Goal: Obtain resource: Obtain resource

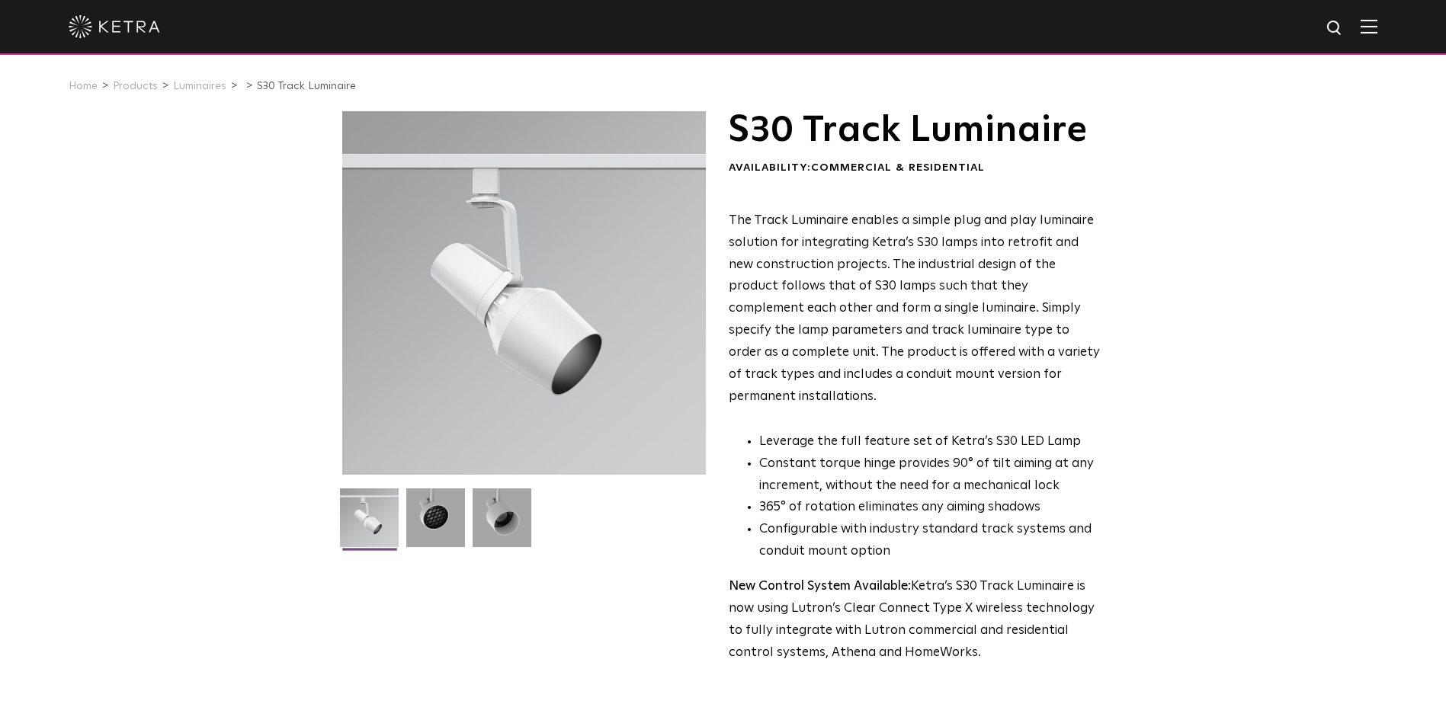
scroll to position [457, 0]
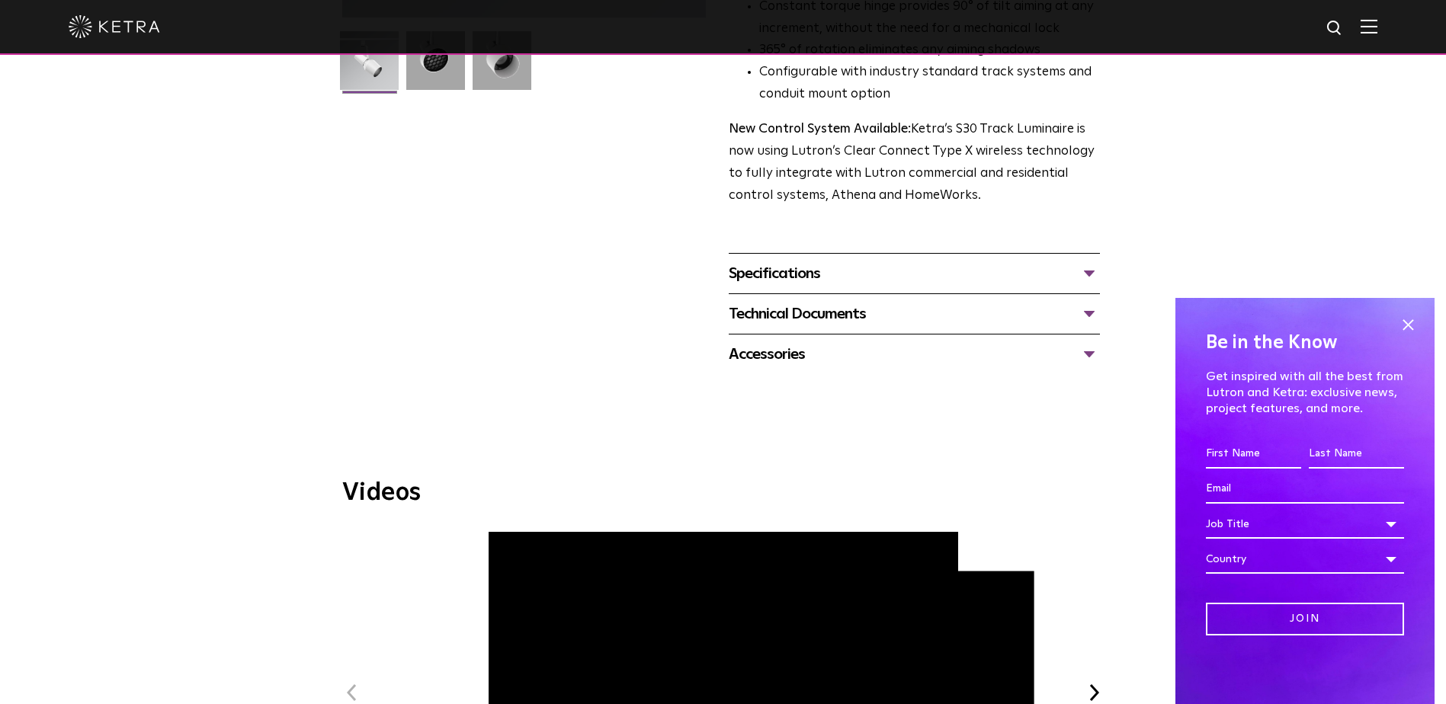
click at [850, 302] on div "Technical Documents" at bounding box center [914, 314] width 371 height 24
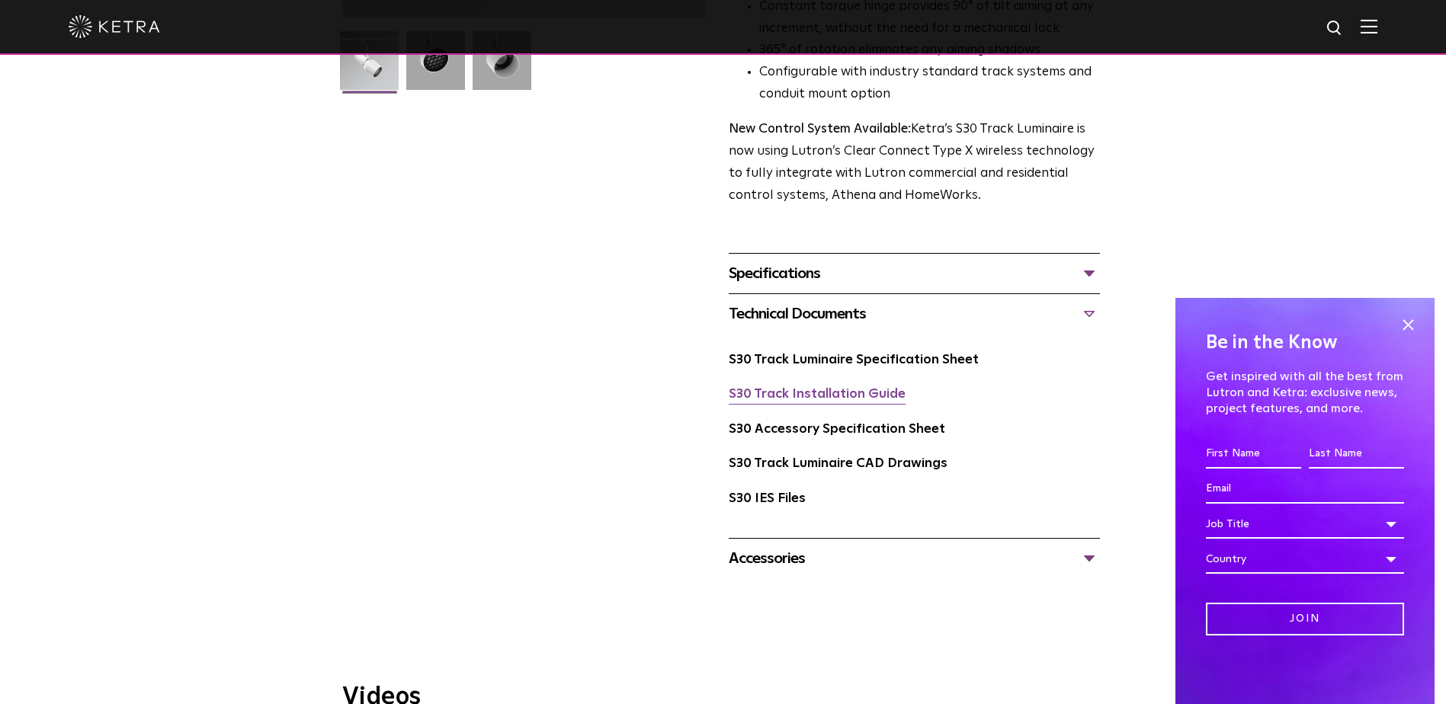
click at [842, 388] on link "S30 Track Installation Guide" at bounding box center [817, 394] width 177 height 13
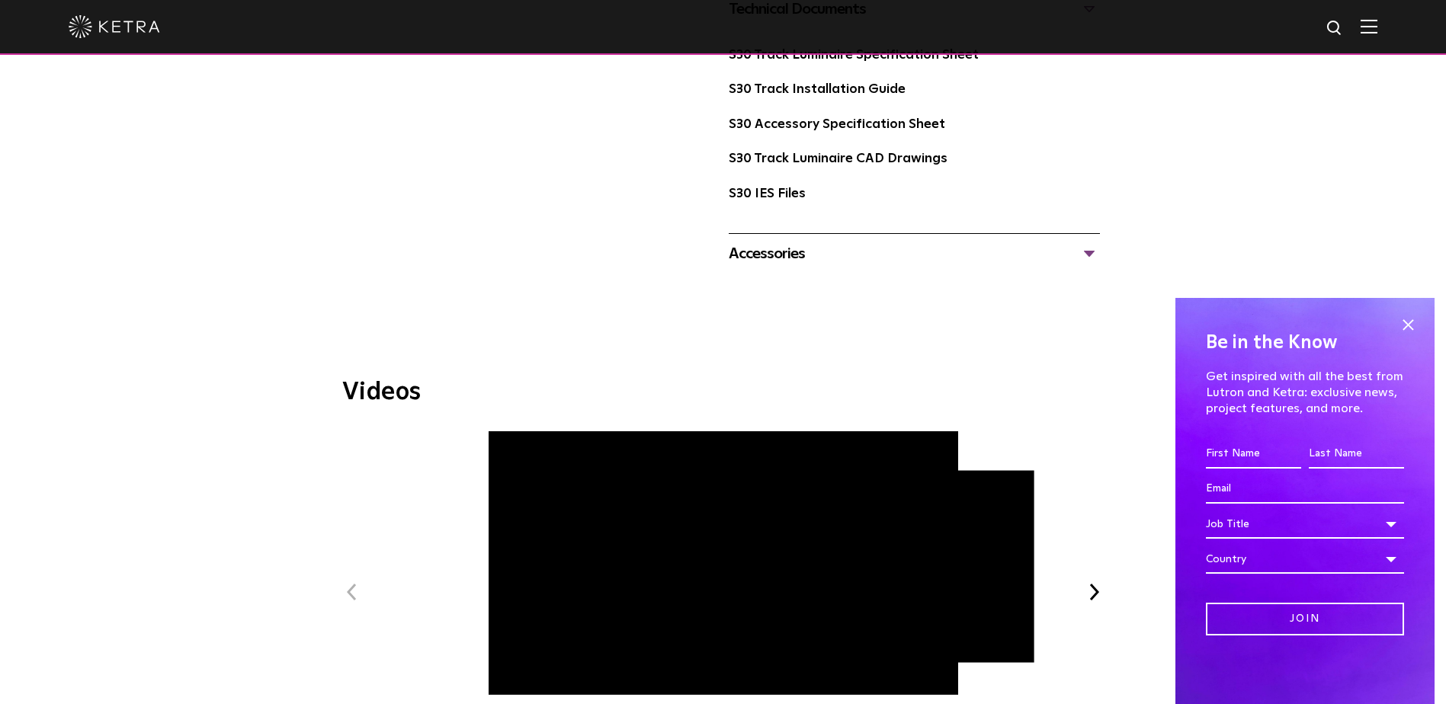
scroll to position [534, 0]
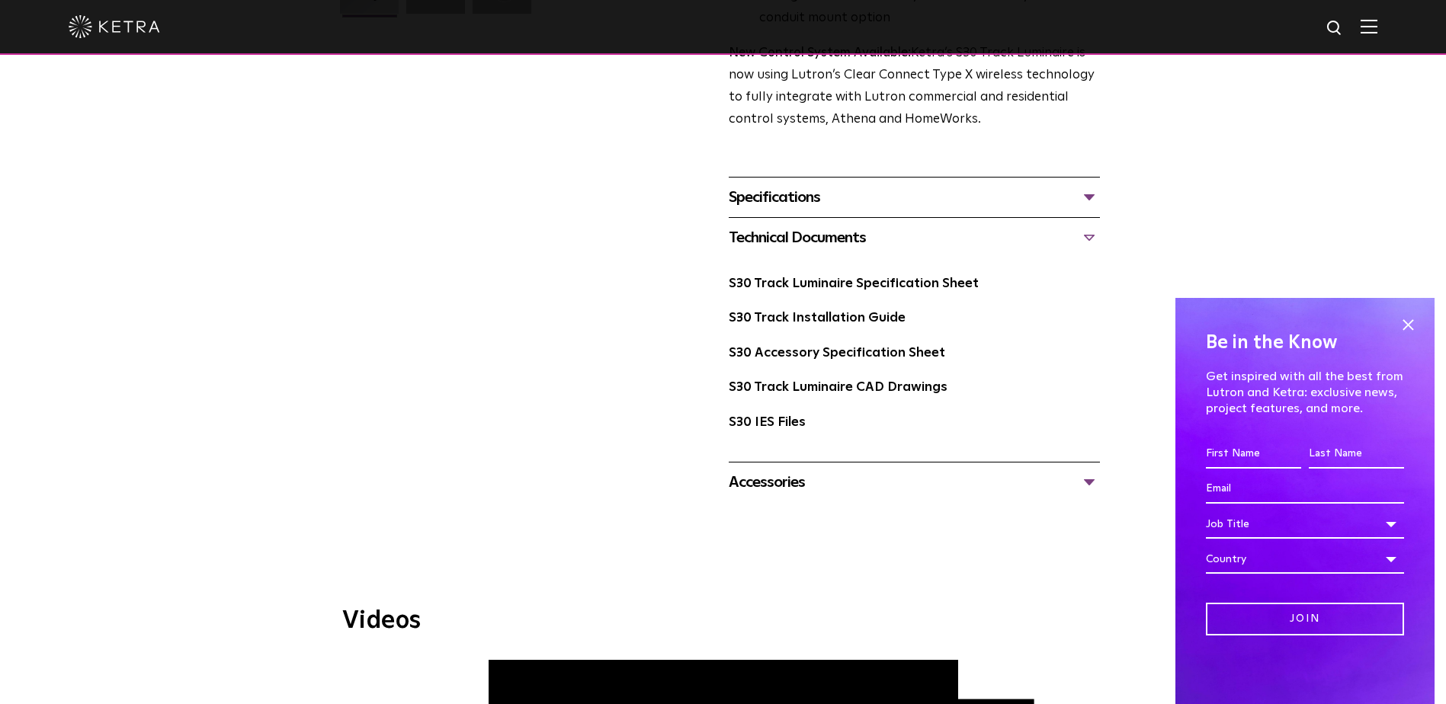
click at [878, 379] on div "S30 Track Luminaire CAD Drawings" at bounding box center [914, 394] width 371 height 35
click at [874, 381] on link "S30 Track Luminaire CAD Drawings" at bounding box center [838, 387] width 219 height 13
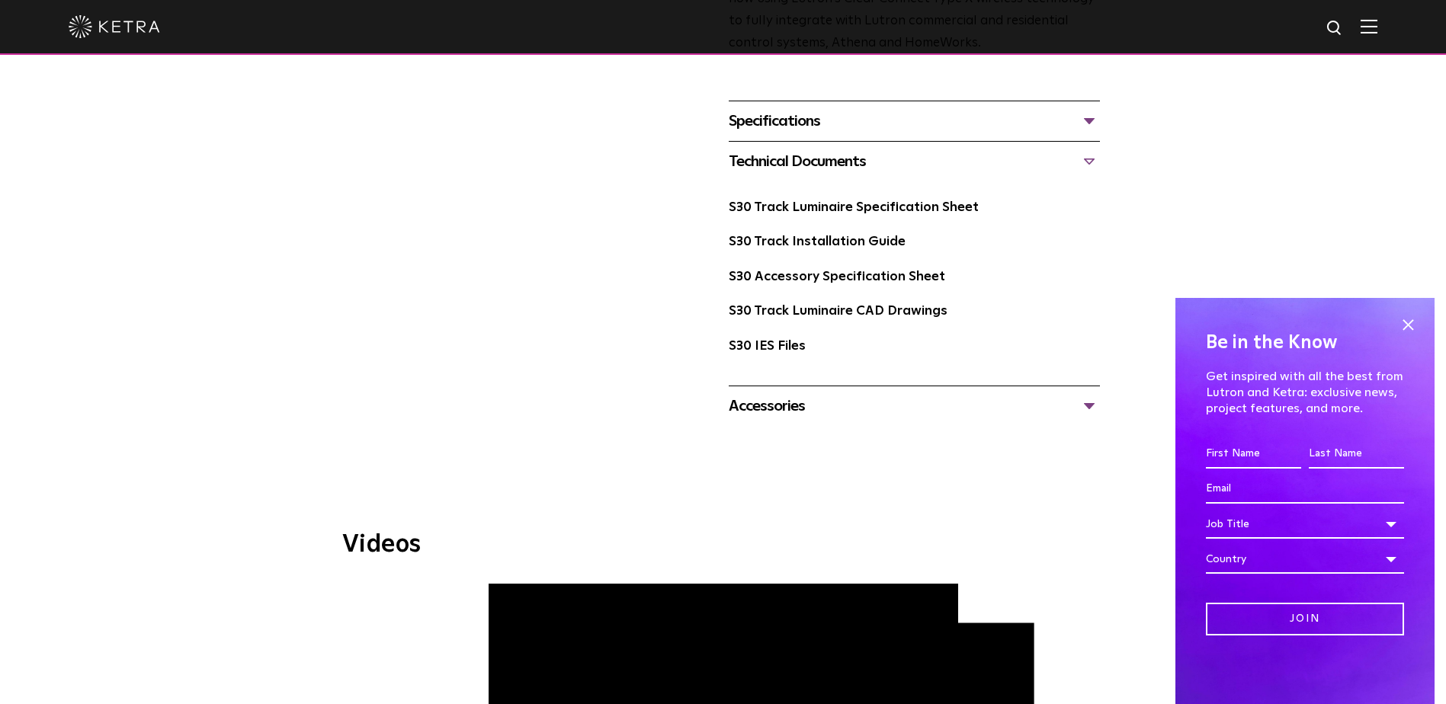
click at [776, 396] on div "Accessories" at bounding box center [914, 406] width 371 height 24
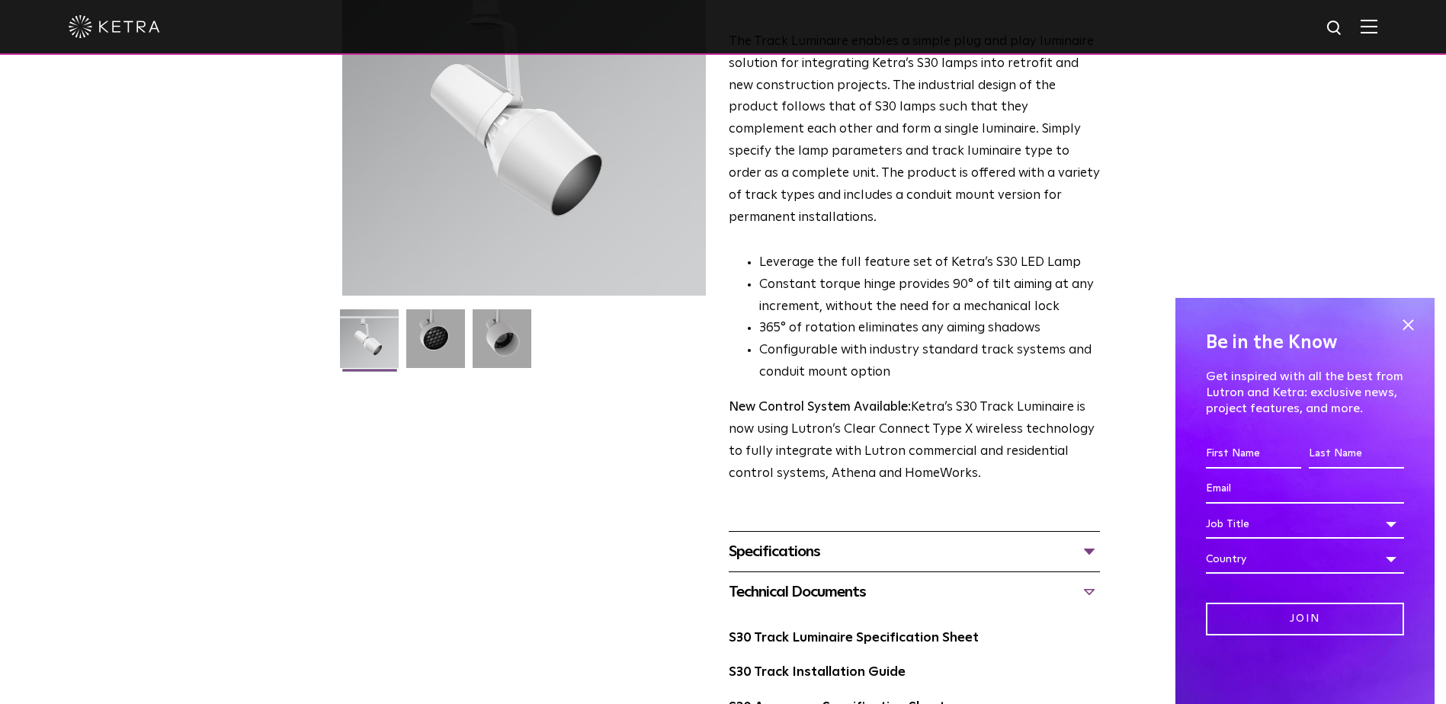
scroll to position [0, 0]
